Goal: Transaction & Acquisition: Purchase product/service

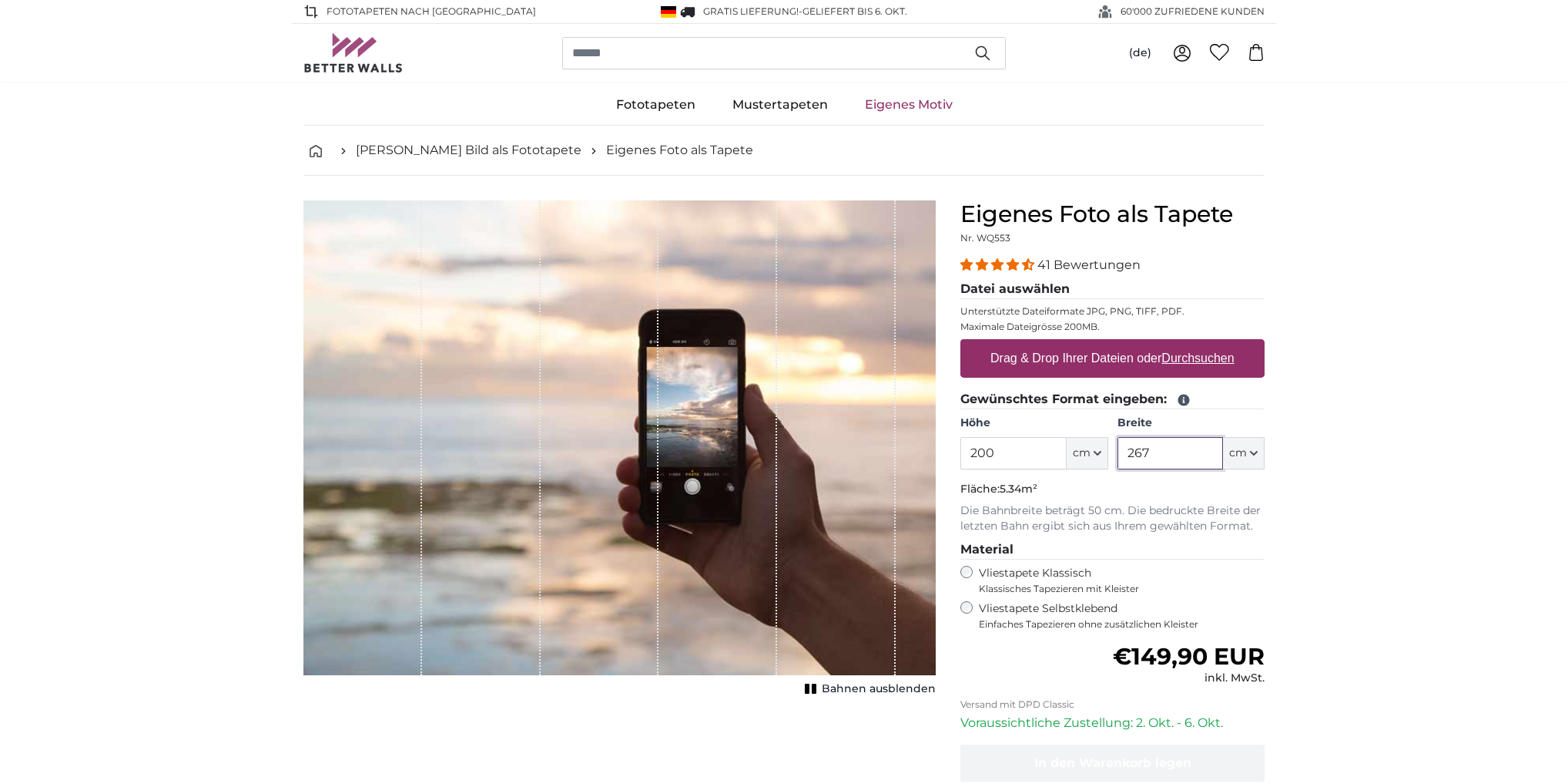
click at [1191, 457] on input "267" at bounding box center [1170, 453] width 105 height 33
type input "290"
click at [1009, 463] on input "200" at bounding box center [1014, 453] width 105 height 33
type input "225"
click at [1173, 448] on input "290" at bounding box center [1170, 453] width 105 height 33
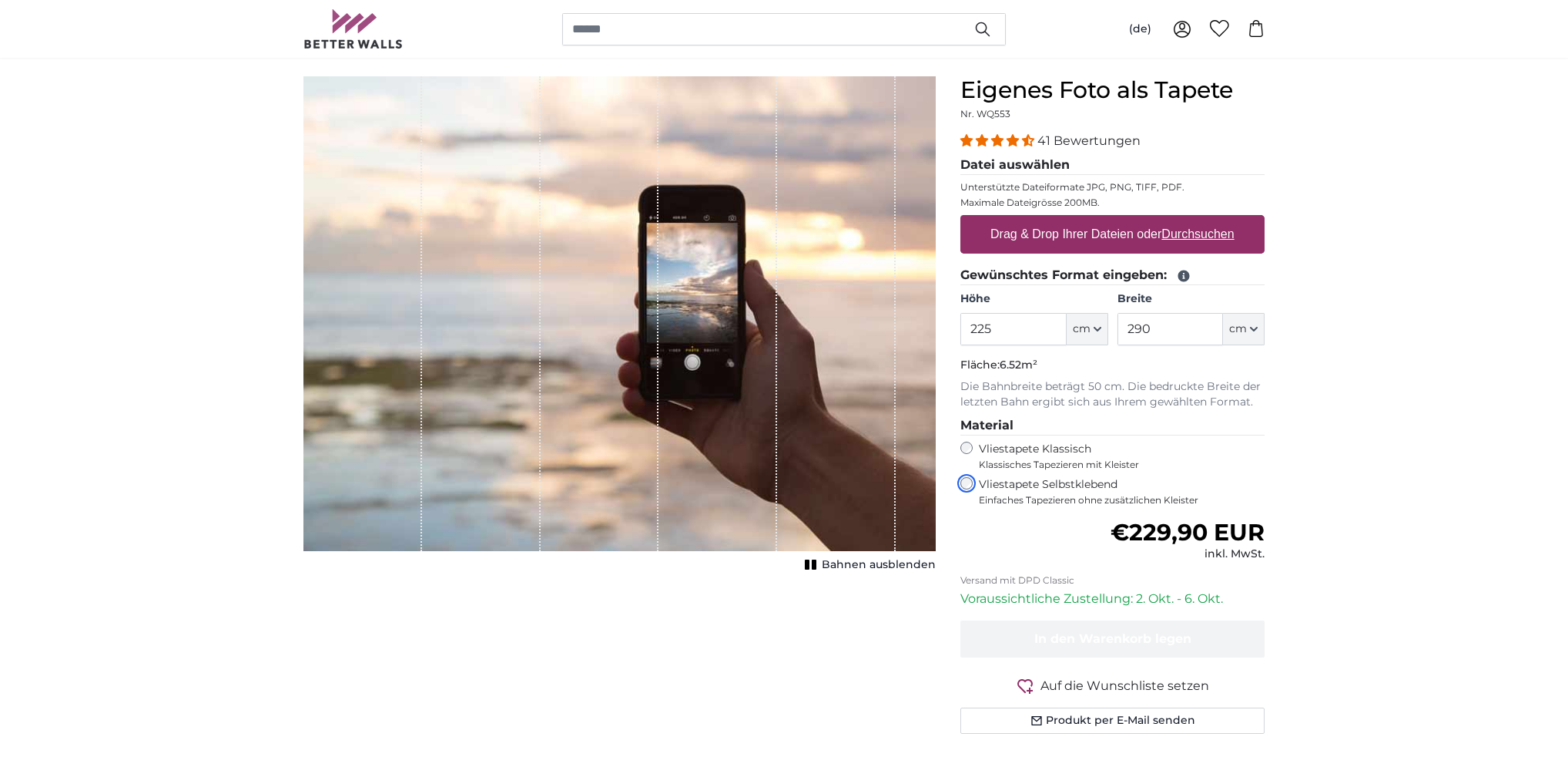
scroll to position [62, 0]
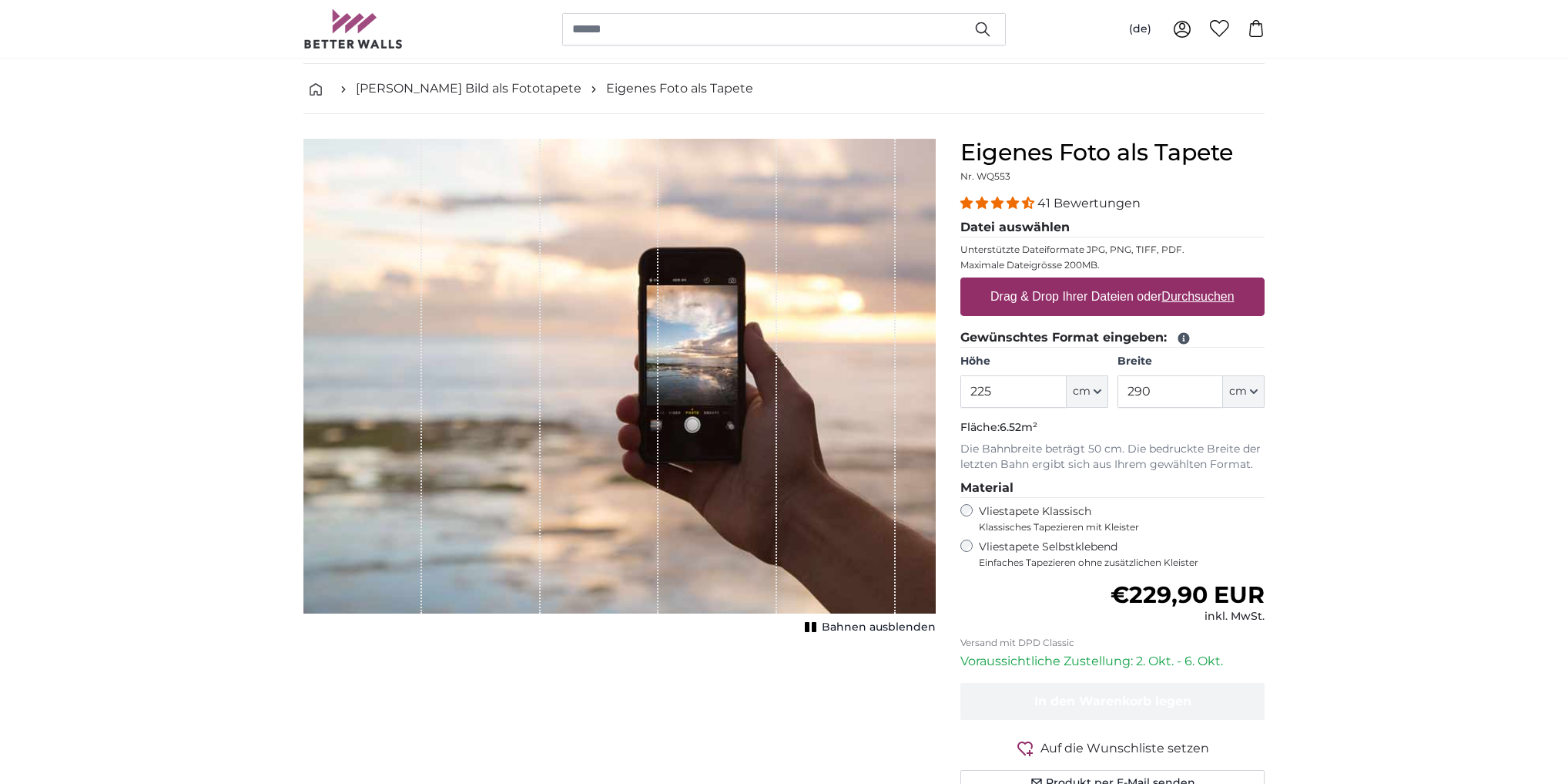
click at [1195, 306] on label "Drag & Drop Ihrer Dateien oder Durchsuchen" at bounding box center [1113, 297] width 257 height 31
click at [1195, 282] on input "Drag & Drop Ihrer Dateien oder Durchsuchen" at bounding box center [1113, 280] width 304 height 5
click at [1186, 296] on u "Durchsuchen" at bounding box center [1198, 296] width 72 height 13
click at [1186, 282] on input "Drag & Drop Ihrer Dateien oder Durchsuchen" at bounding box center [1113, 280] width 304 height 5
type input "**********"
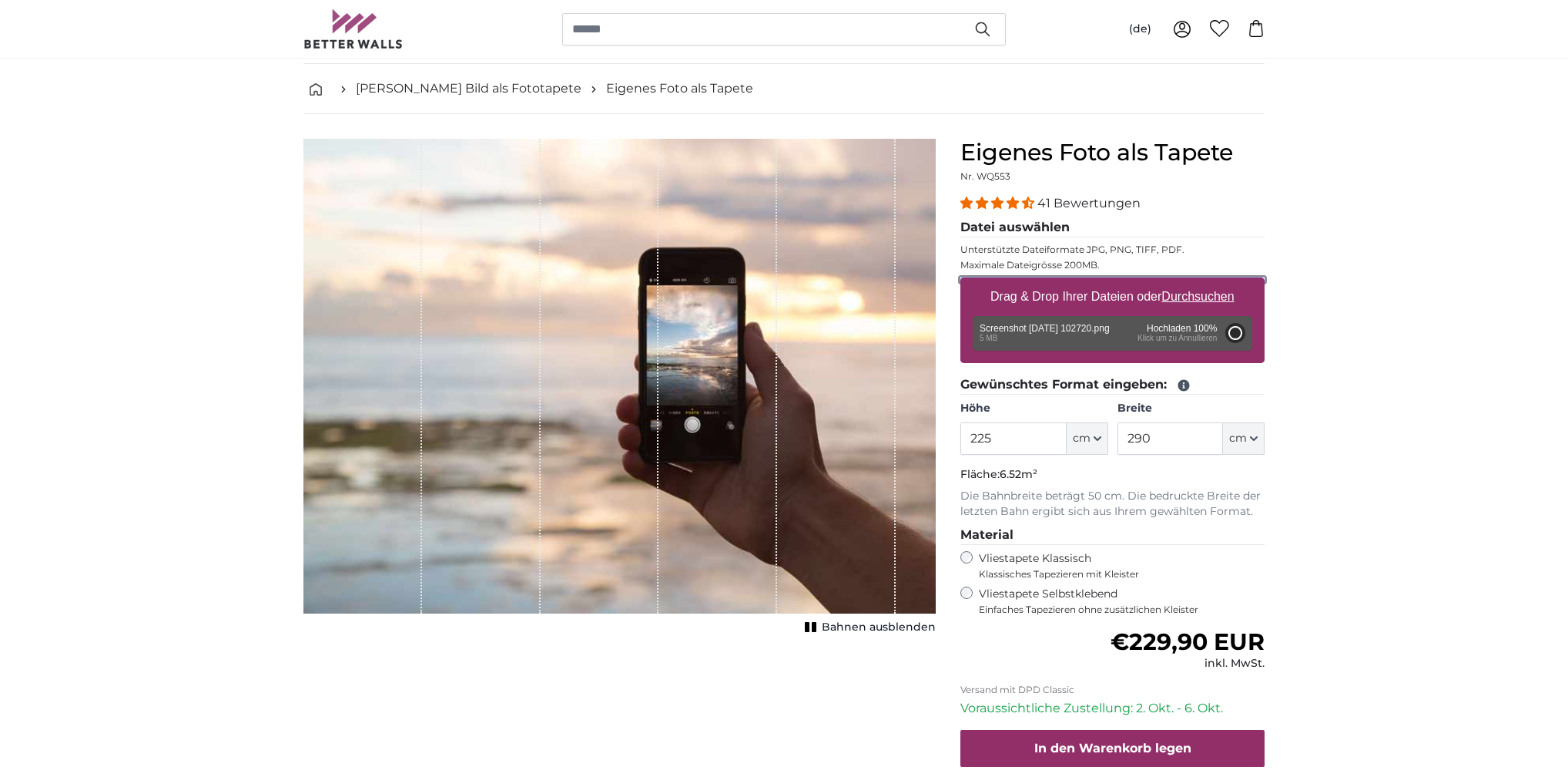
type input "103"
type input "183.3"
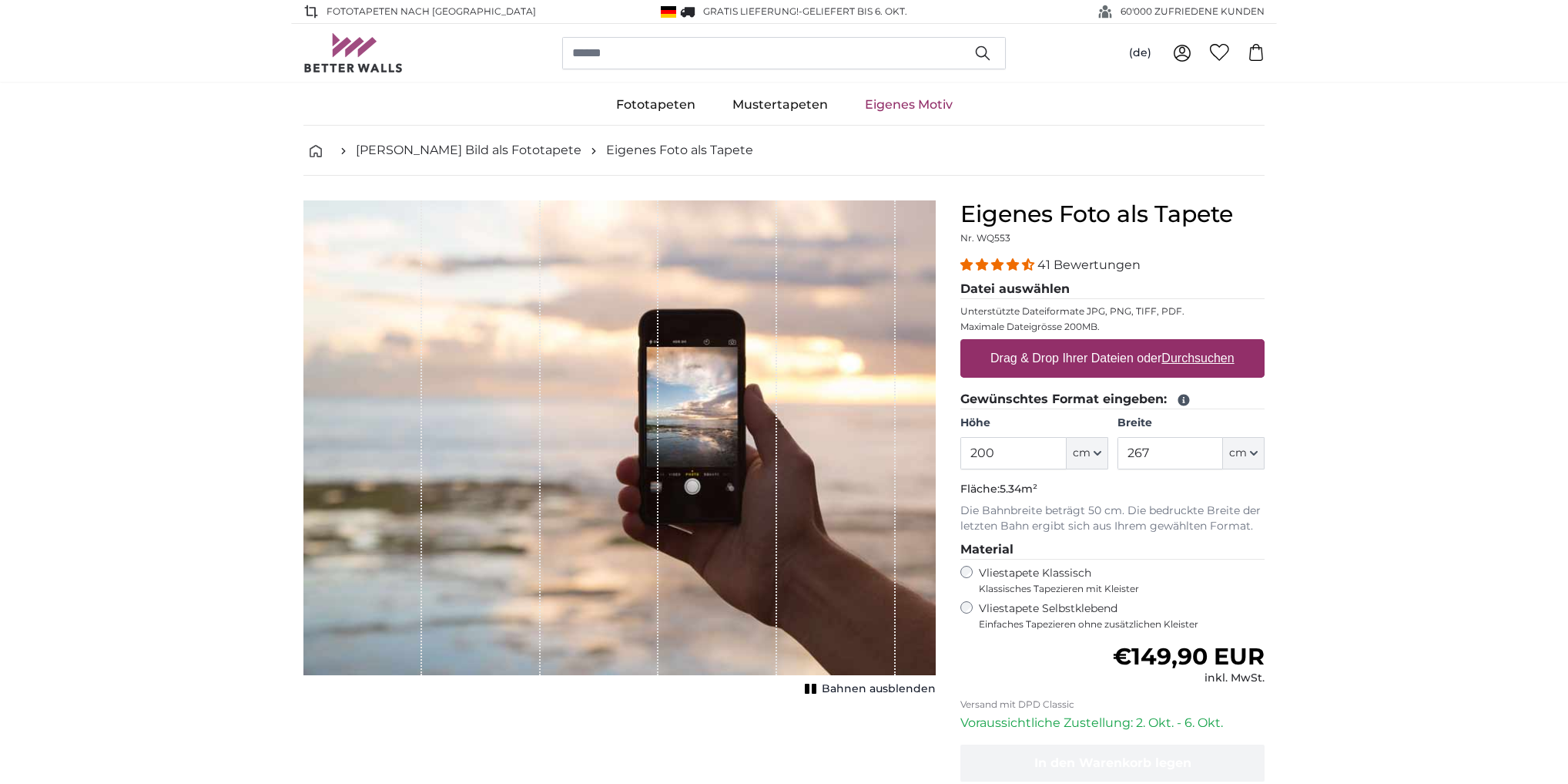
click at [1181, 361] on u "Durchsuchen" at bounding box center [1198, 357] width 72 height 13
click at [1181, 343] on input "Drag & Drop Ihrer Dateien oder Durchsuchen" at bounding box center [1113, 341] width 304 height 5
type input "**********"
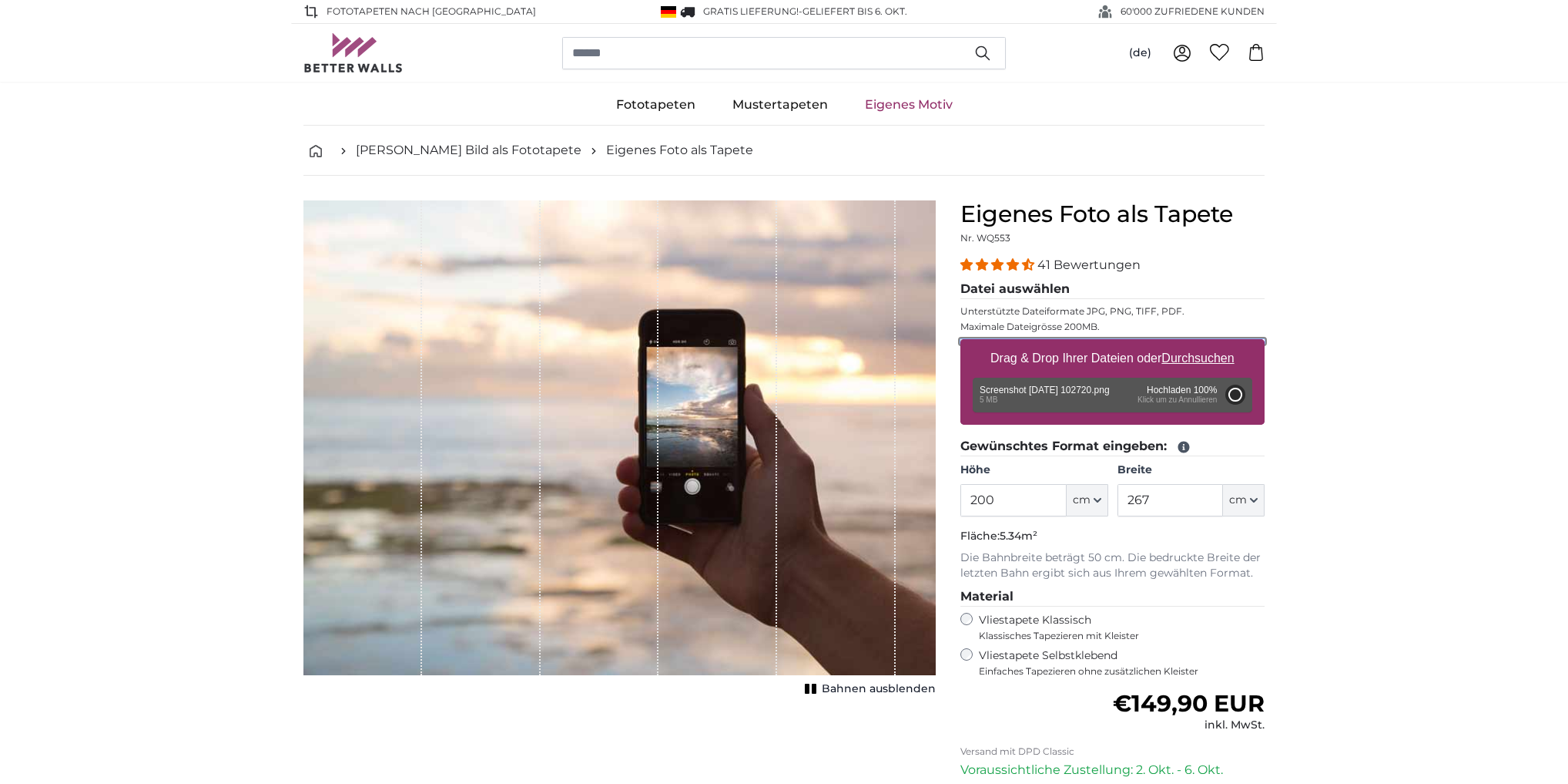
type input "103"
type input "183.3"
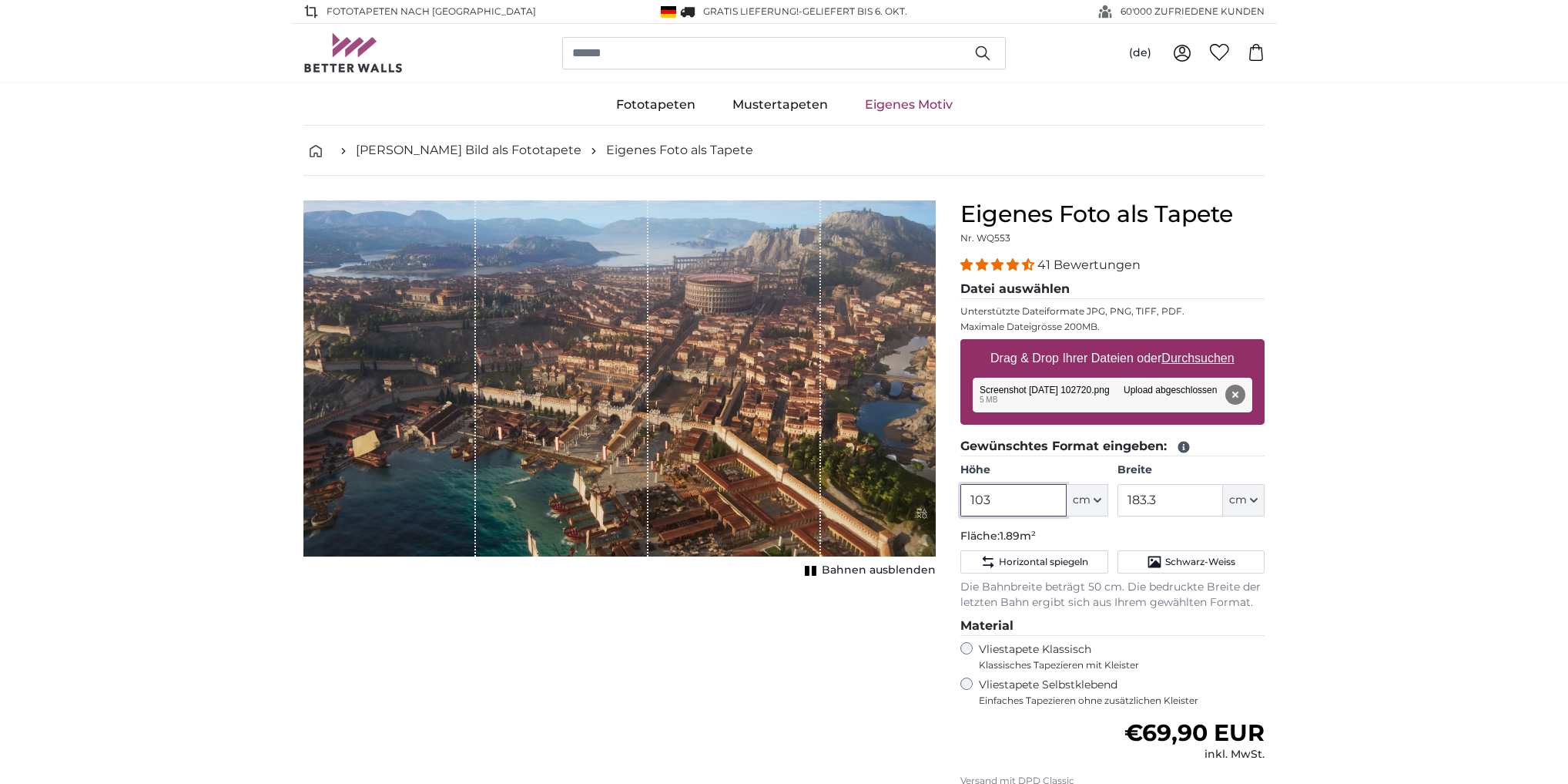
drag, startPoint x: 1012, startPoint y: 504, endPoint x: 958, endPoint y: 499, distance: 54.2
click at [958, 499] on div "Eigenes Foto als Tapete Nr. WQ553 41 Bewertungen Datei auswählen Unterstützte D…" at bounding box center [1113, 586] width 329 height 771
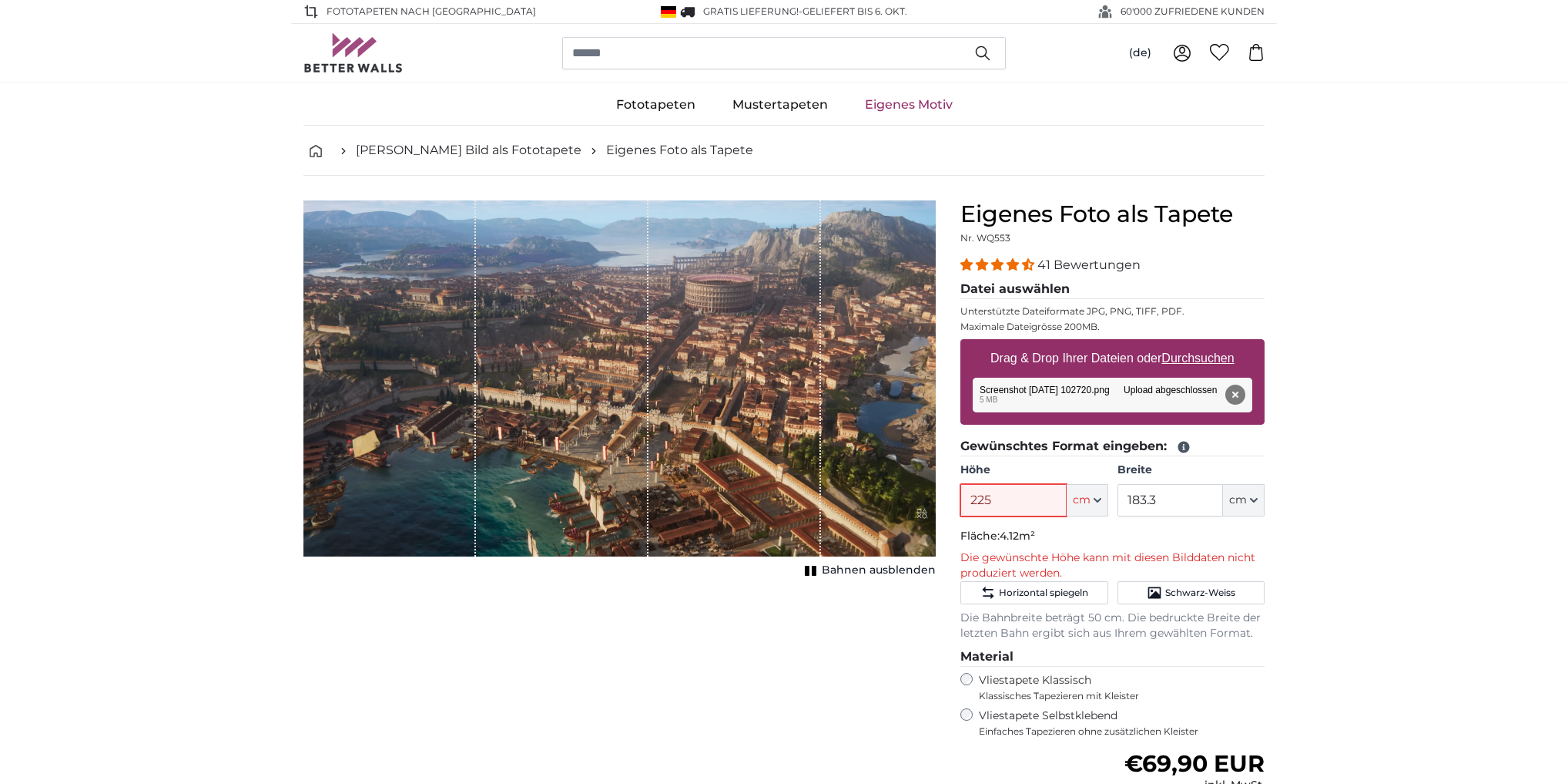
type input "225"
drag, startPoint x: 1177, startPoint y: 507, endPoint x: 1129, endPoint y: 508, distance: 48.0
click at [1129, 508] on input "183.3" at bounding box center [1170, 500] width 105 height 33
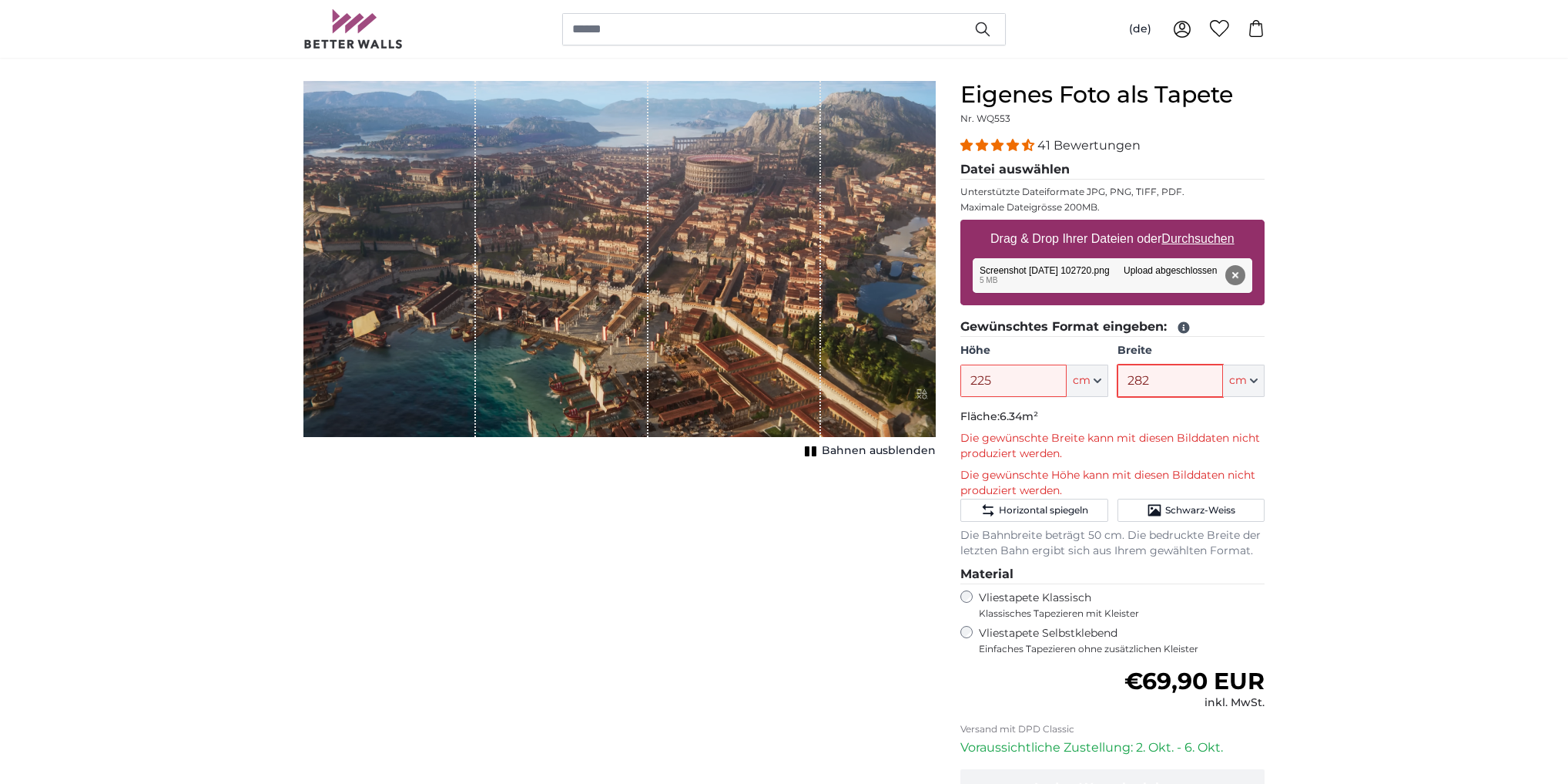
scroll to position [123, 0]
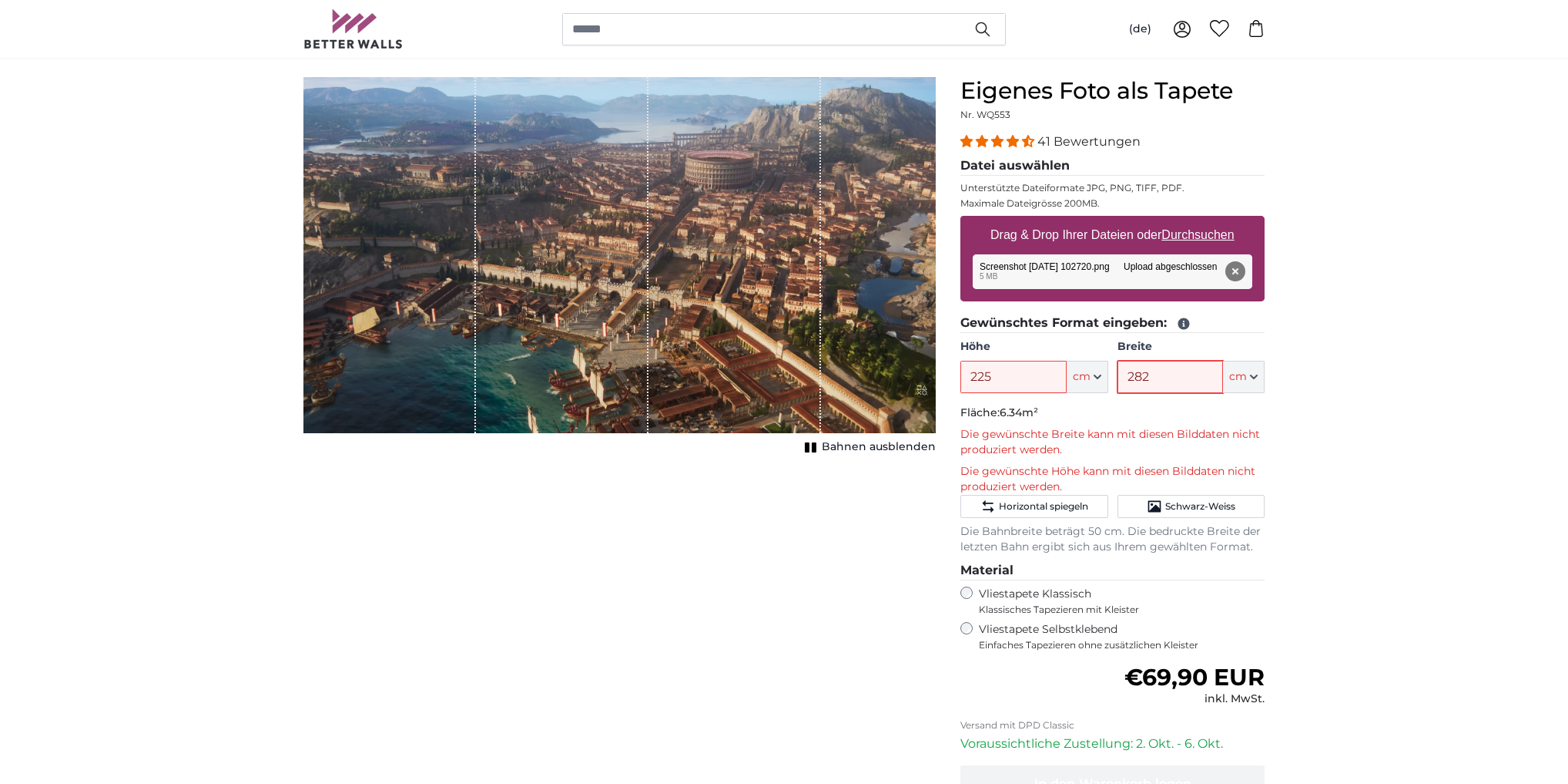
type input "282"
click at [871, 658] on div "Abbrechen Bild zuschneiden Bahnen ausblenden" at bounding box center [620, 496] width 658 height 839
